Goal: Information Seeking & Learning: Learn about a topic

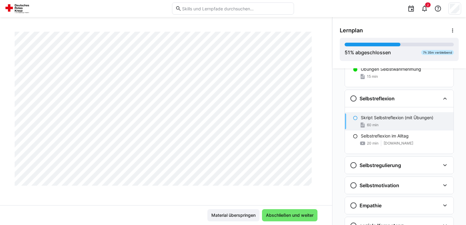
scroll to position [2004, 0]
click at [271, 216] on span "Abschließen und weiter" at bounding box center [289, 215] width 49 height 6
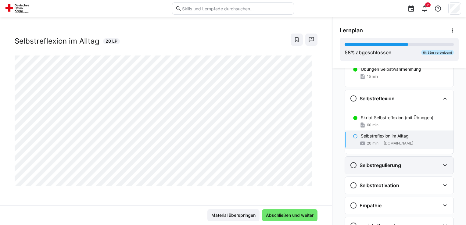
click at [442, 164] on eds-icon at bounding box center [445, 165] width 7 height 7
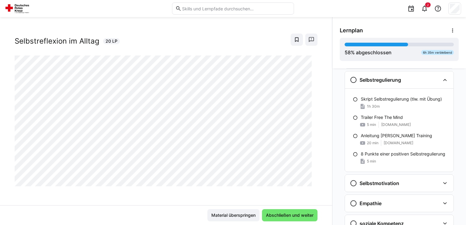
scroll to position [647, 0]
click at [442, 180] on eds-icon at bounding box center [445, 183] width 7 height 7
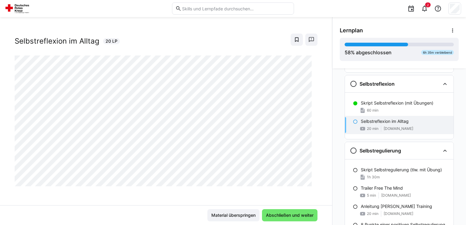
scroll to position [576, 0]
click at [368, 120] on p "Selbstreflexion im Alltag" at bounding box center [385, 121] width 48 height 6
click at [273, 214] on span "Abschließen und weiter" at bounding box center [289, 215] width 49 height 6
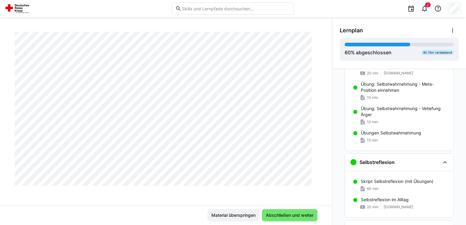
scroll to position [495, 0]
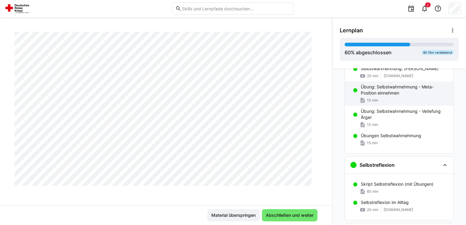
click at [383, 89] on p "Übung: Selbstwahrnehmung - Meta-Position einnehmen" at bounding box center [405, 90] width 88 height 12
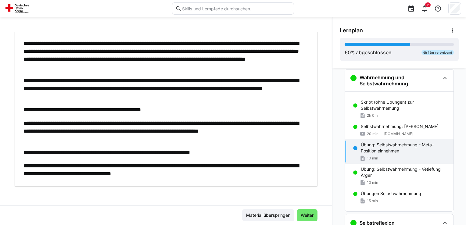
scroll to position [0, 0]
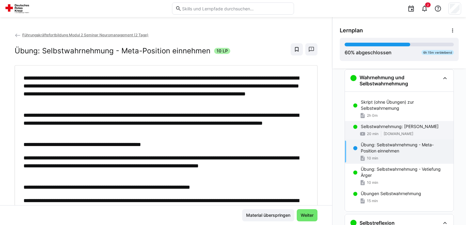
click at [353, 129] on div "Selbstwahrnehmung: [PERSON_NAME] 20 min [DOMAIN_NAME]" at bounding box center [399, 130] width 109 height 18
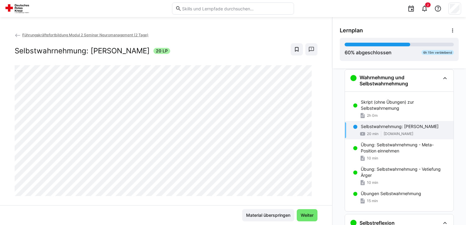
scroll to position [10, 0]
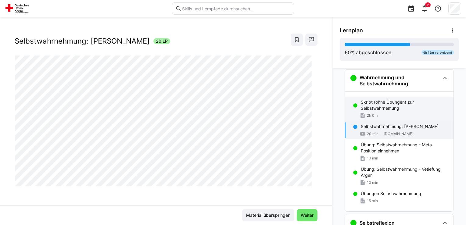
click at [396, 101] on p "Skript (ohne Übungen) zur Selbstwahrnemung" at bounding box center [405, 105] width 88 height 12
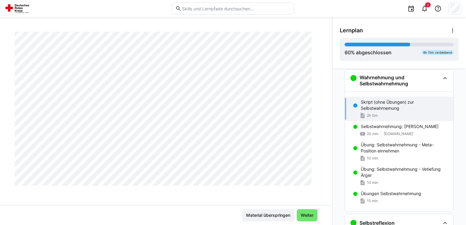
scroll to position [1350, 0]
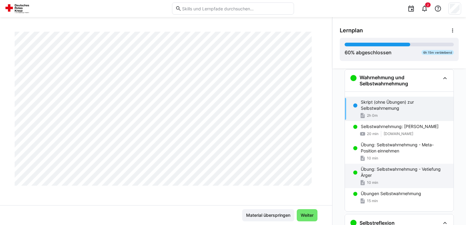
click at [404, 174] on p "Übung: Selbstwahrnehmung - Vetiefung Ärger" at bounding box center [405, 172] width 88 height 12
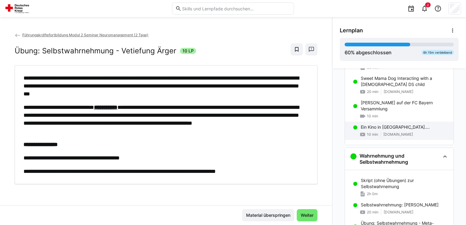
scroll to position [360, 0]
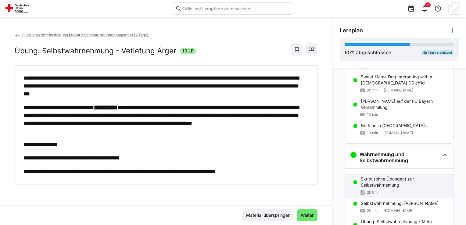
click at [378, 187] on p "Skript (ohne Übungen) zur Selbstwahrnemung" at bounding box center [405, 182] width 88 height 12
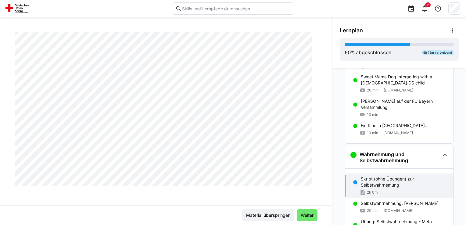
scroll to position [1350, 0]
click at [377, 208] on div "20 min [DOMAIN_NAME]" at bounding box center [405, 211] width 88 height 6
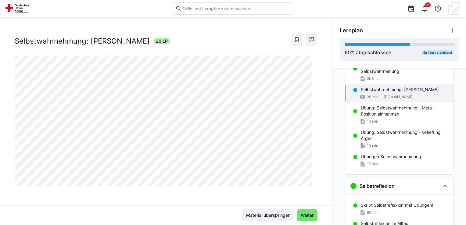
scroll to position [481, 0]
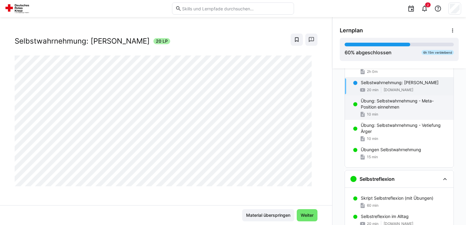
click at [378, 104] on p "Übung: Selbstwahrnehmung - Meta-Position einnehmen" at bounding box center [405, 104] width 88 height 12
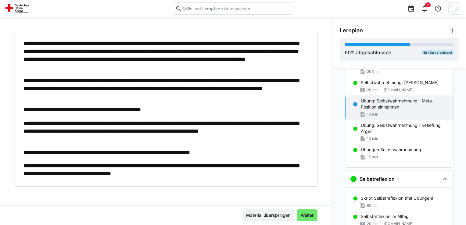
scroll to position [0, 0]
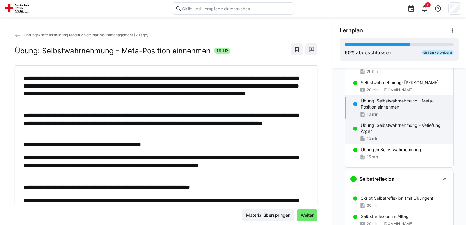
click at [385, 139] on div "10 min" at bounding box center [405, 139] width 88 height 6
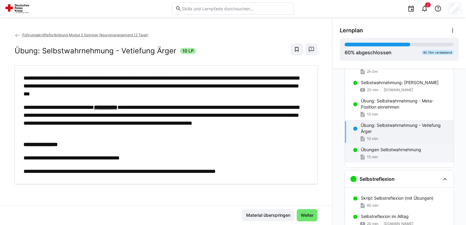
click at [373, 155] on span "15 min" at bounding box center [372, 157] width 11 height 5
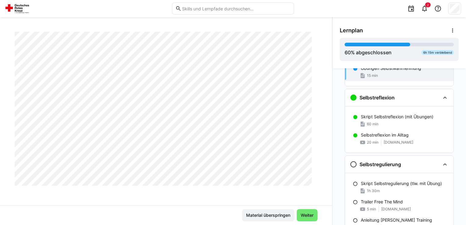
scroll to position [562, 0]
click at [388, 112] on div "Skript Selbstreflexion (mit Übungen) 60 min" at bounding box center [399, 121] width 109 height 18
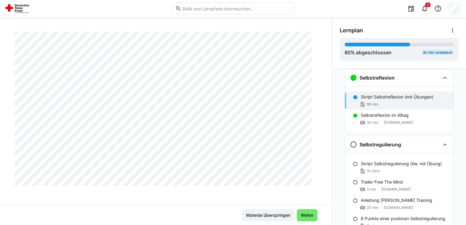
scroll to position [4547, 0]
click at [407, 124] on span "[DOMAIN_NAME]" at bounding box center [399, 122] width 30 height 5
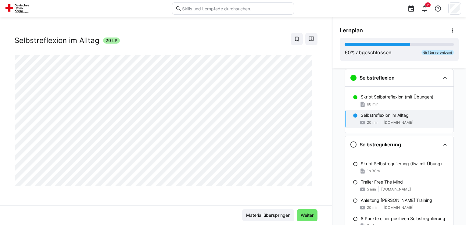
scroll to position [10, 0]
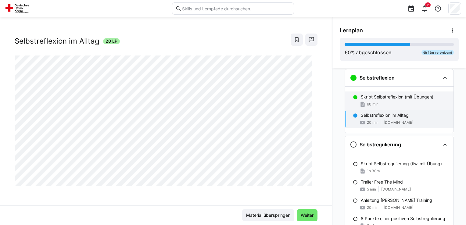
click at [377, 94] on p "Skript Selbstreflexion (mit Übungen)" at bounding box center [397, 97] width 73 height 6
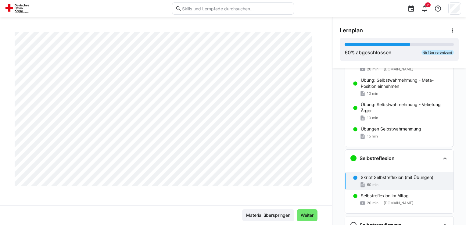
scroll to position [502, 0]
click at [381, 130] on p "Übungen Selbstwahrnehmung" at bounding box center [391, 129] width 60 height 6
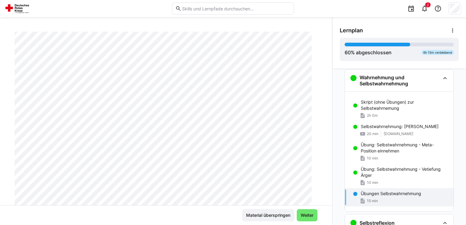
scroll to position [0, 0]
